Goal: Task Accomplishment & Management: Manage account settings

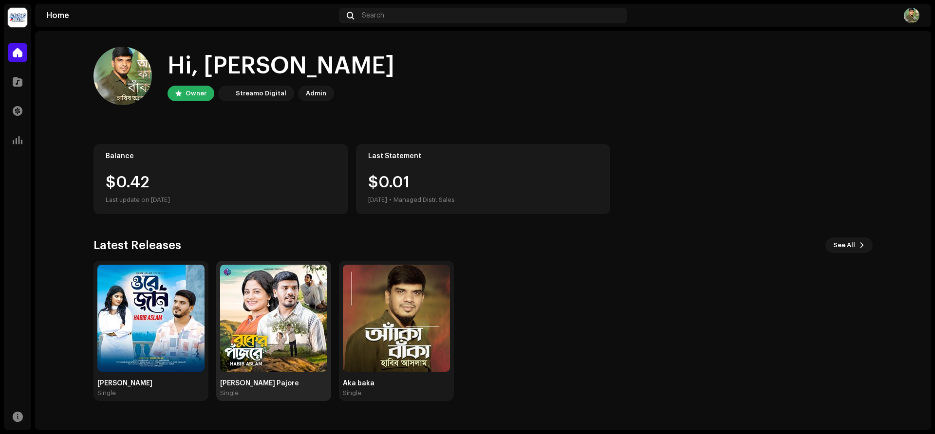
click at [267, 327] on img at bounding box center [273, 318] width 107 height 107
click at [288, 295] on img at bounding box center [273, 318] width 107 height 107
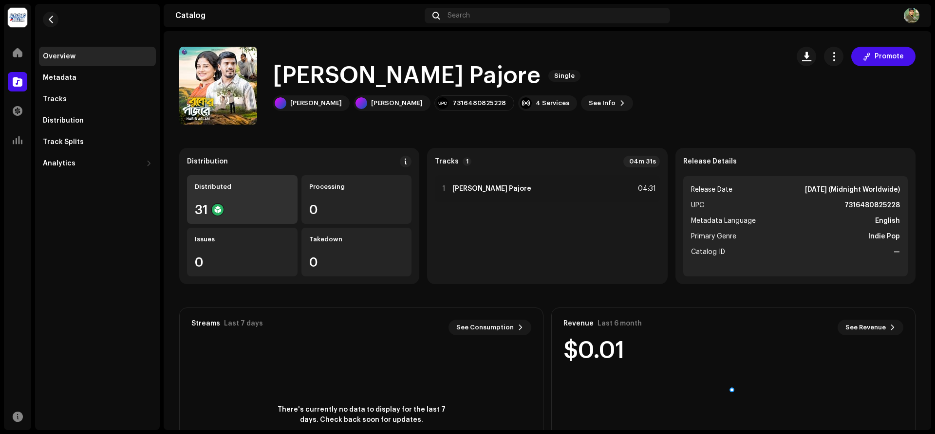
click at [251, 198] on div "Distributed 31" at bounding box center [242, 199] width 111 height 49
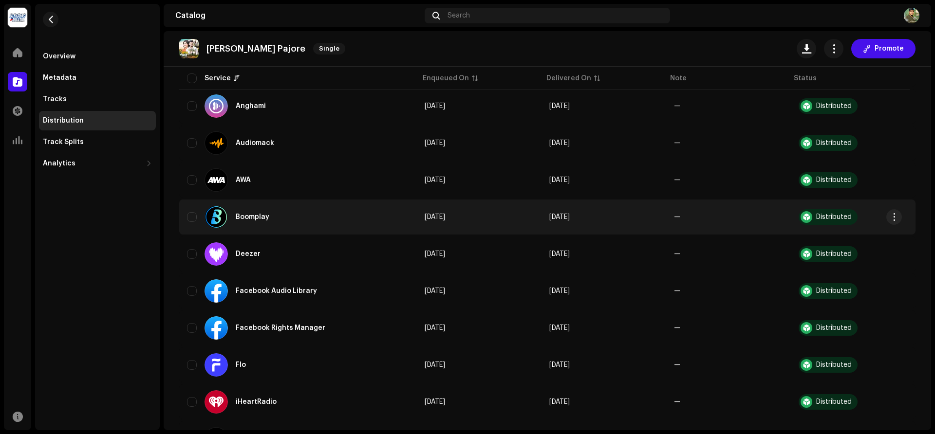
scroll to position [220, 0]
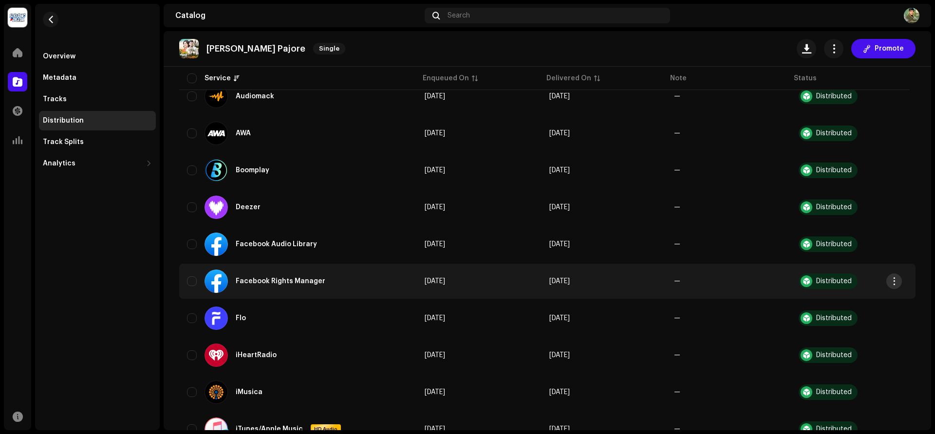
click at [899, 282] on button "button" at bounding box center [894, 282] width 16 height 16
click at [898, 281] on span "button" at bounding box center [894, 282] width 7 height 8
click at [891, 278] on span "button" at bounding box center [894, 282] width 7 height 8
click at [829, 301] on span "Distribute" at bounding box center [820, 304] width 35 height 8
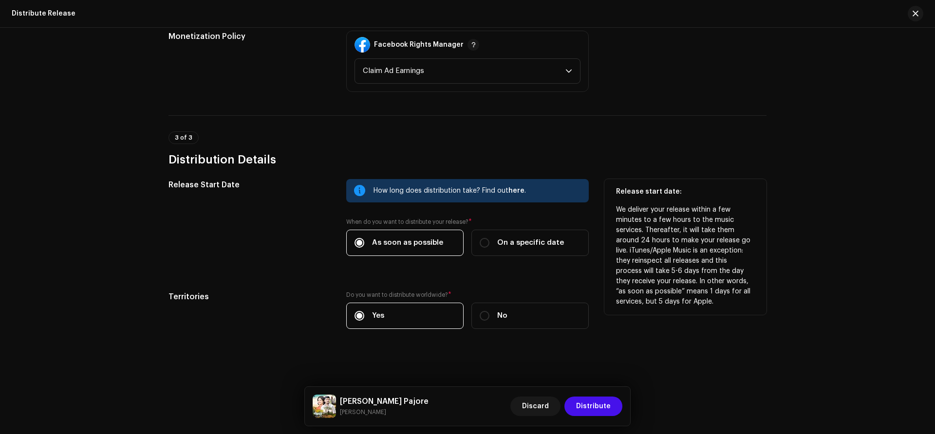
scroll to position [0, 0]
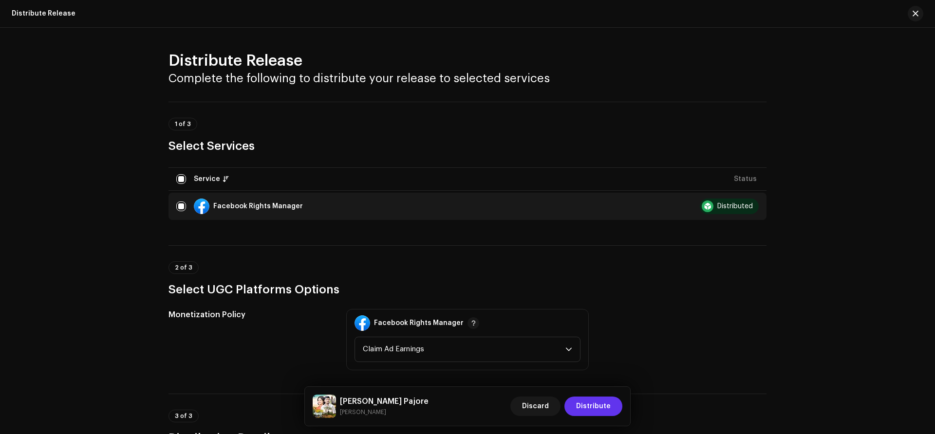
click at [598, 404] on span "Distribute" at bounding box center [593, 406] width 35 height 19
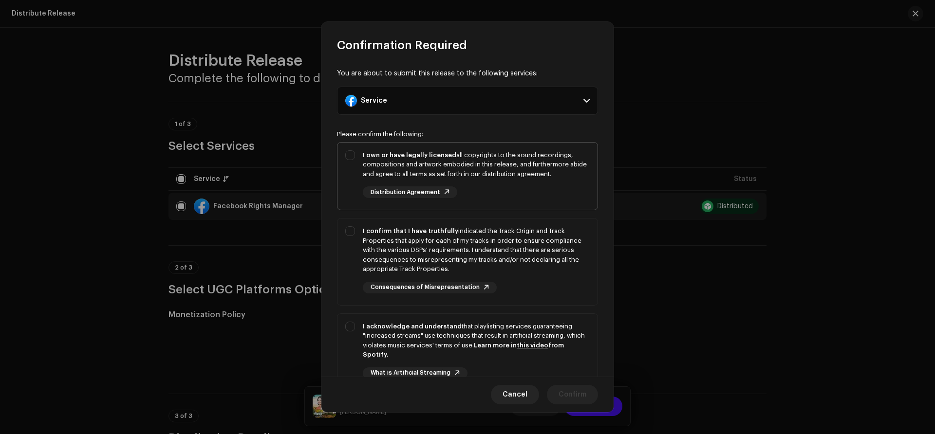
click at [354, 154] on div "I own or have legally licensed all copyrights to the sound recordings, composit…" at bounding box center [468, 175] width 260 height 64
checkbox input "true"
click at [353, 229] on div "I confirm that I have truthfully indicated the Track Origin and Track Propertie…" at bounding box center [468, 260] width 260 height 83
checkbox input "true"
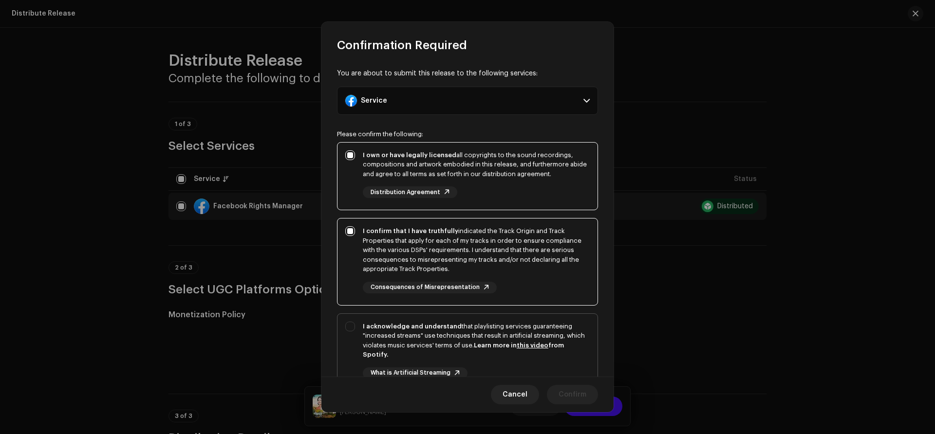
drag, startPoint x: 350, startPoint y: 324, endPoint x: 378, endPoint y: 321, distance: 28.4
click at [350, 324] on div "I acknowledge and understand that playlisting services guaranteeing "increased …" at bounding box center [468, 358] width 260 height 89
checkbox input "true"
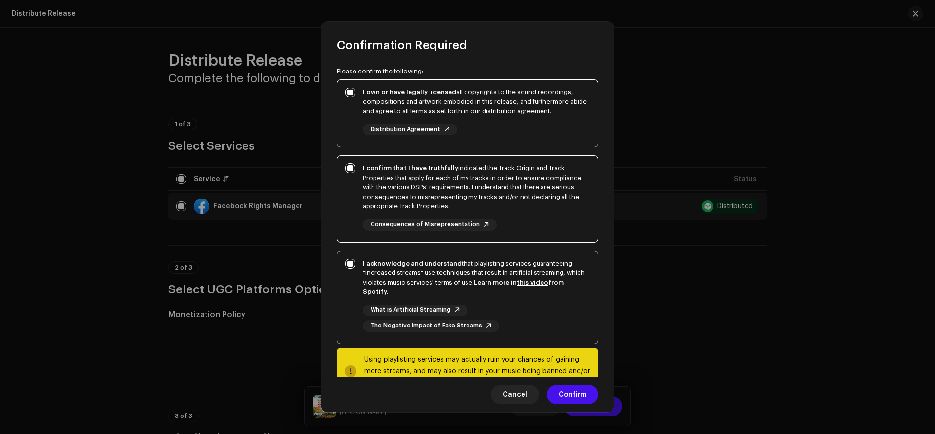
scroll to position [96, 0]
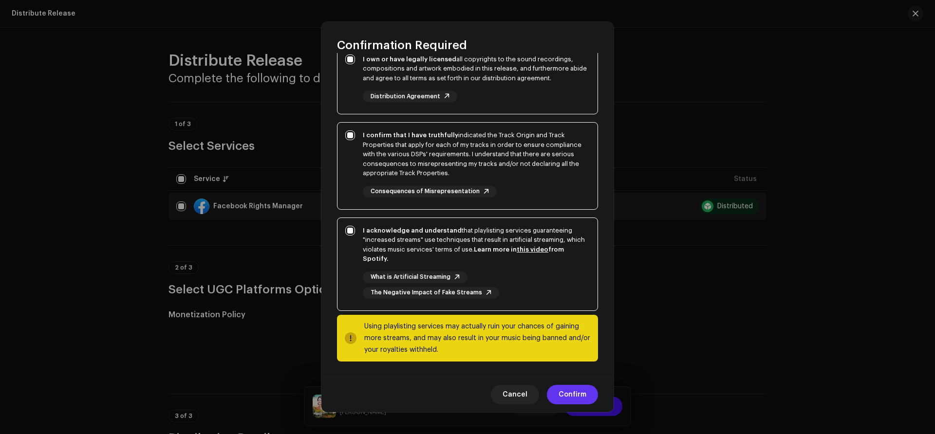
click at [568, 387] on span "Confirm" at bounding box center [573, 394] width 28 height 19
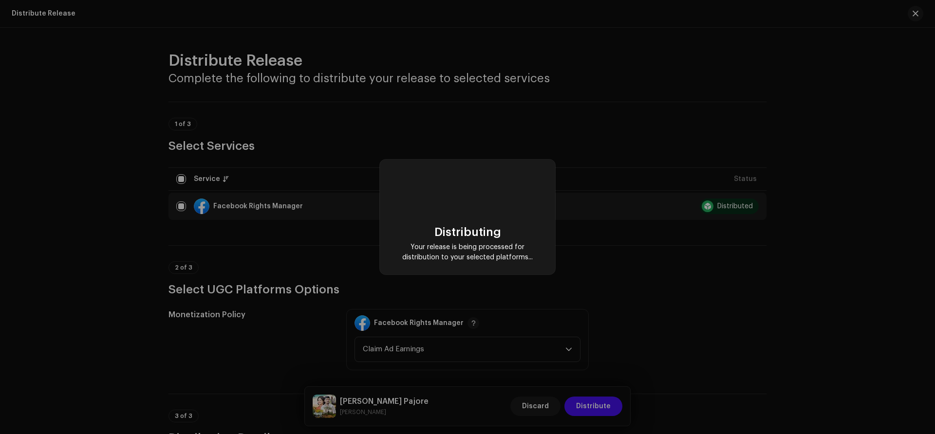
scroll to position [0, 0]
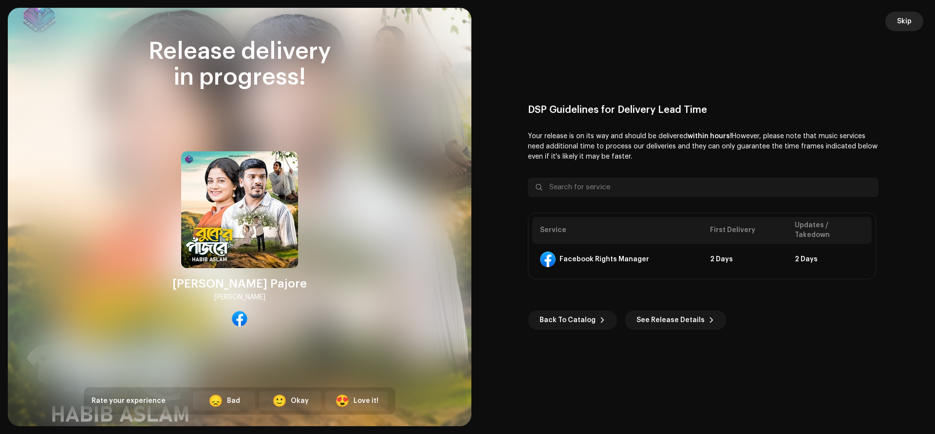
click at [913, 22] on button "Skip" at bounding box center [904, 21] width 38 height 19
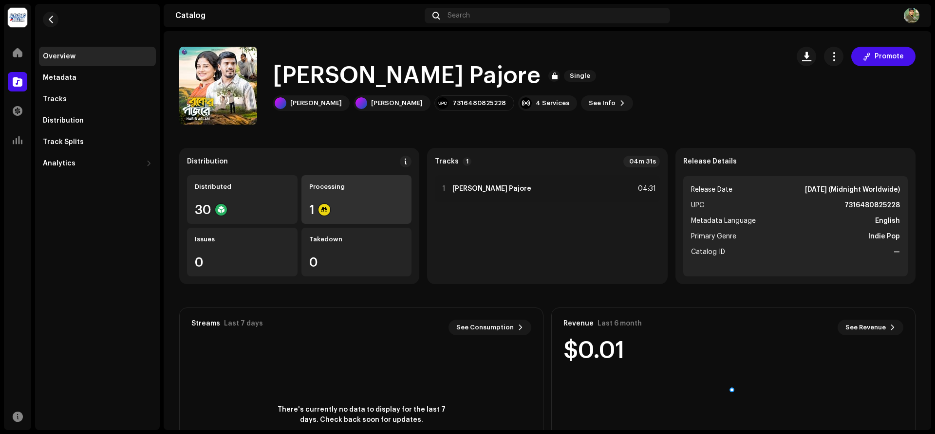
click at [352, 210] on div "1" at bounding box center [356, 210] width 95 height 13
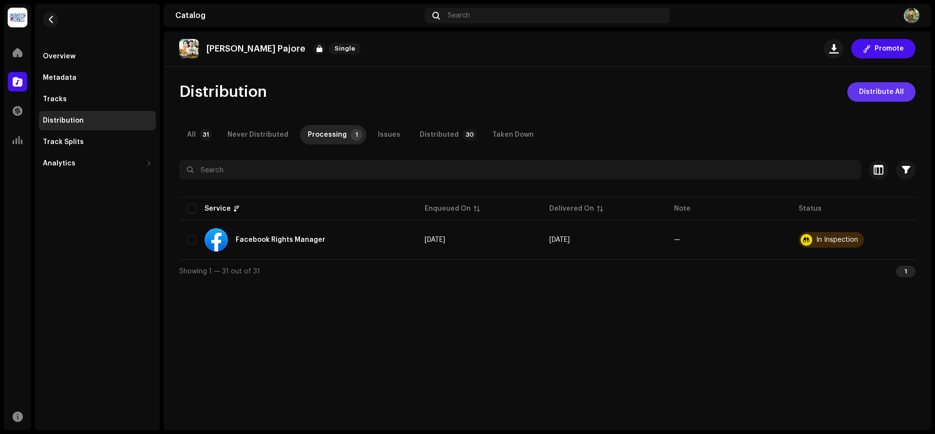
click at [887, 88] on span "Distribute All" at bounding box center [881, 91] width 45 height 19
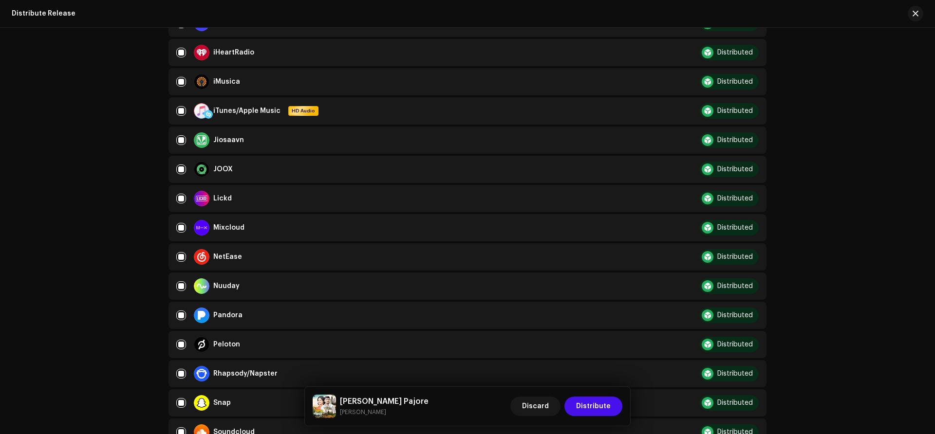
scroll to position [863, 0]
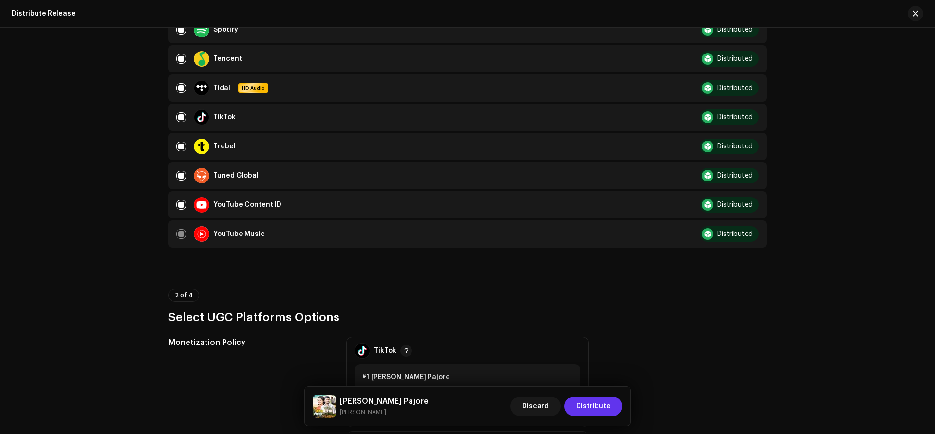
click at [602, 409] on span "Distribute" at bounding box center [593, 406] width 35 height 19
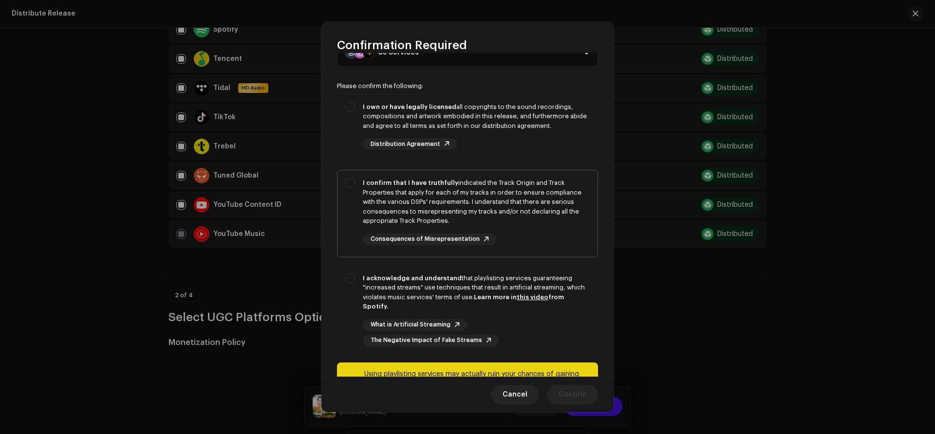
scroll to position [0, 0]
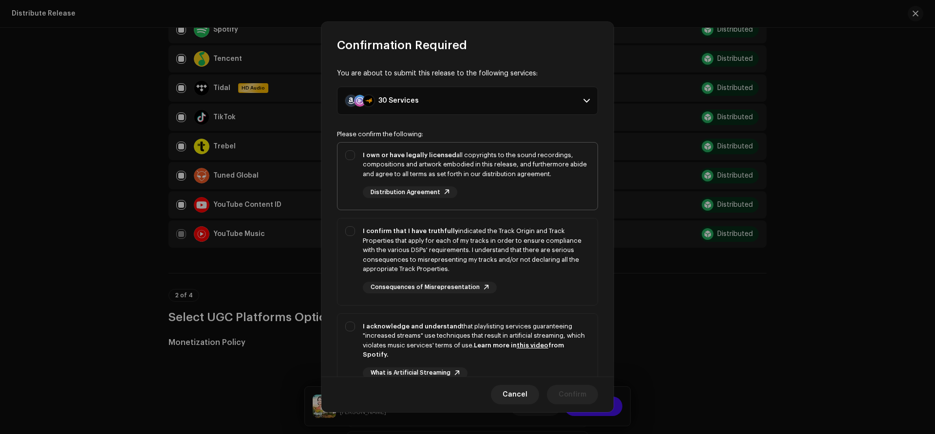
click at [352, 159] on div "I own or have legally licensed all copyrights to the sound recordings, composit…" at bounding box center [468, 175] width 260 height 64
checkbox input "true"
click at [353, 236] on div "I confirm that I have truthfully indicated the Track Origin and Track Propertie…" at bounding box center [468, 260] width 260 height 83
checkbox input "true"
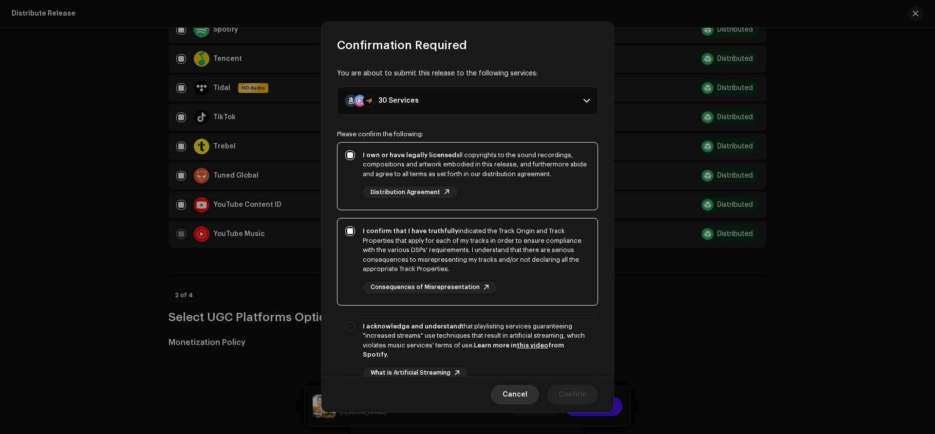
click at [508, 392] on span "Cancel" at bounding box center [515, 394] width 25 height 19
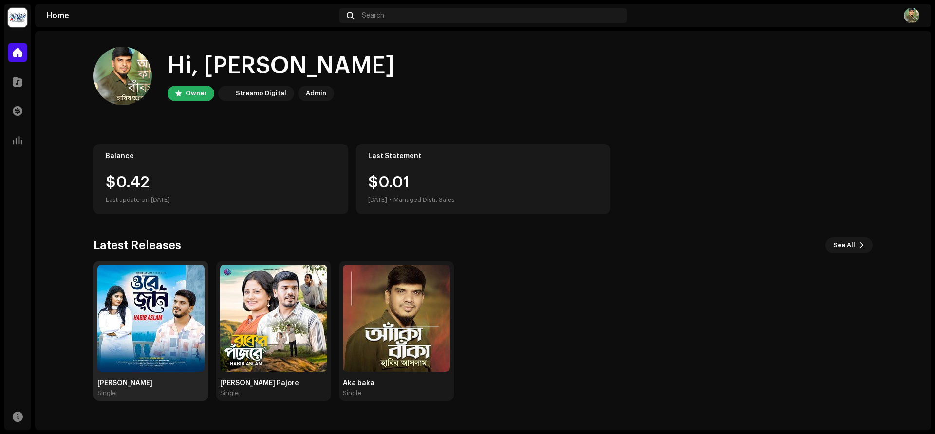
click at [185, 324] on img at bounding box center [150, 318] width 107 height 107
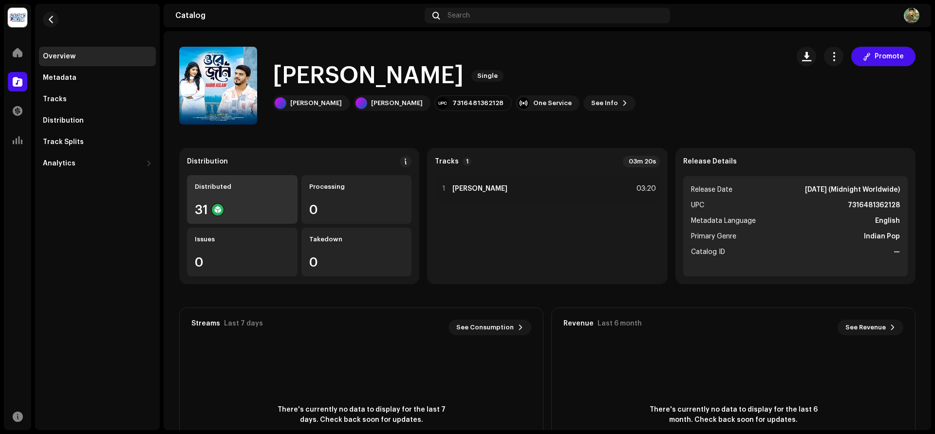
click at [263, 197] on div "Distributed 31" at bounding box center [242, 199] width 111 height 49
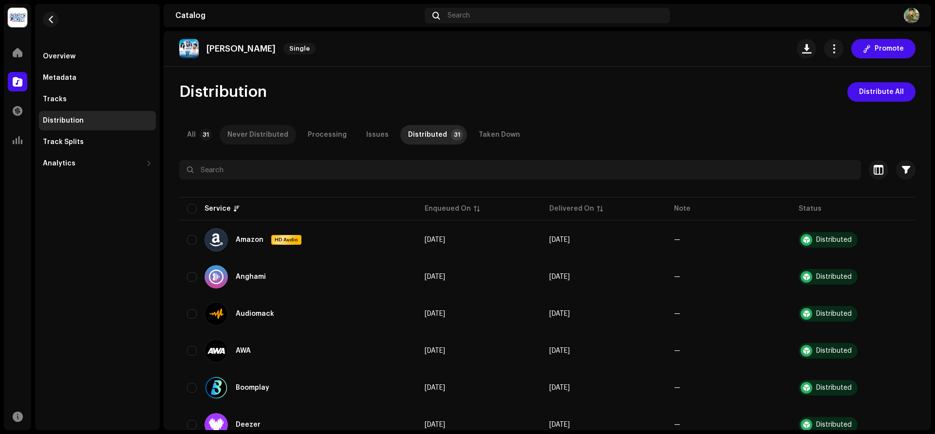
click at [256, 129] on div "Never Distributed" at bounding box center [257, 134] width 61 height 19
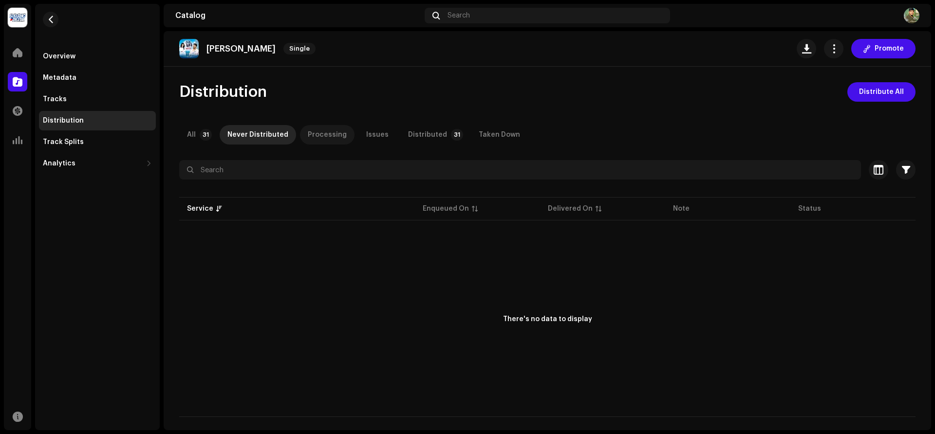
click at [329, 136] on div "Processing" at bounding box center [327, 134] width 39 height 19
drag, startPoint x: 376, startPoint y: 133, endPoint x: 388, endPoint y: 133, distance: 12.2
click at [376, 133] on div "Issues" at bounding box center [377, 134] width 22 height 19
click at [412, 132] on div "Distributed" at bounding box center [427, 134] width 39 height 19
